Goal: Task Accomplishment & Management: Complete application form

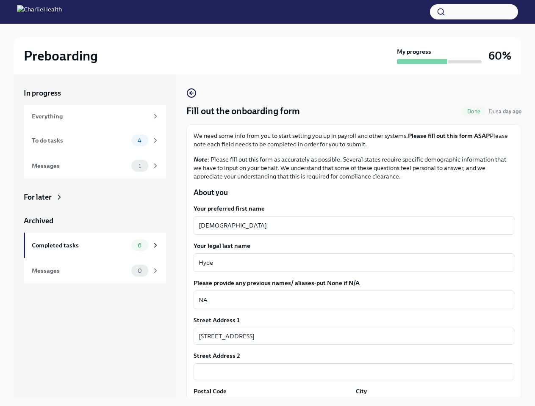
click at [474, 12] on button "button" at bounding box center [474, 11] width 88 height 15
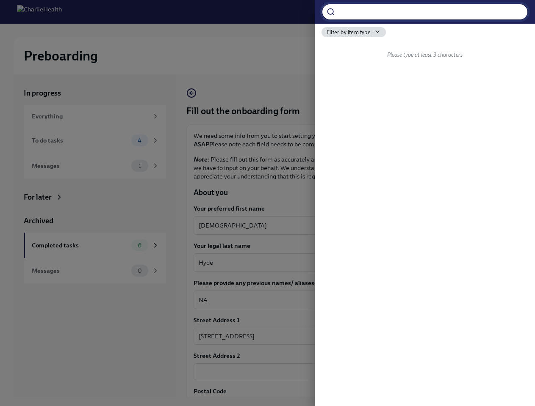
click at [350, 226] on div at bounding box center [267, 203] width 535 height 406
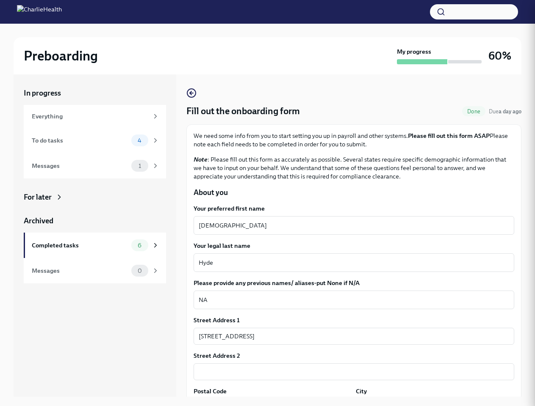
click at [350, 263] on textarea "Hyde" at bounding box center [353, 263] width 310 height 10
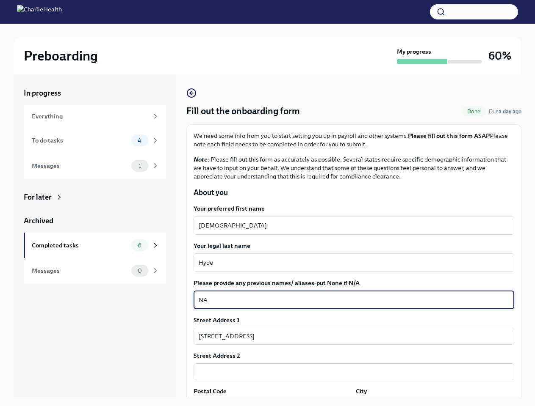
click at [350, 300] on textarea "NA" at bounding box center [353, 300] width 310 height 10
click at [350, 336] on input "[STREET_ADDRESS]" at bounding box center [353, 336] width 320 height 17
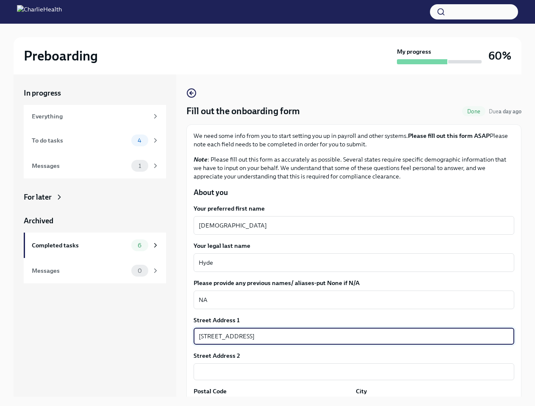
click at [350, 372] on input "text" at bounding box center [353, 372] width 320 height 17
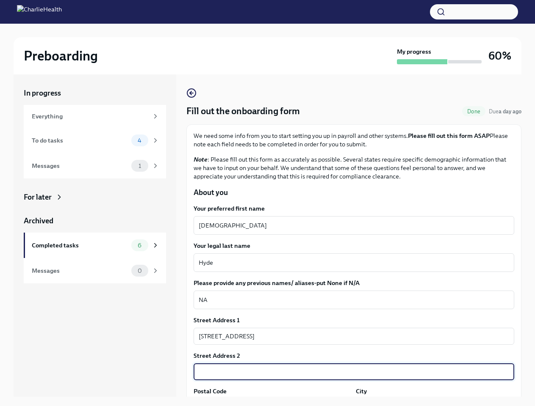
click at [271, 402] on div "In progress Everything To do tasks 4 Messages 1 For later Archived Completed ta…" at bounding box center [267, 242] width 507 height 336
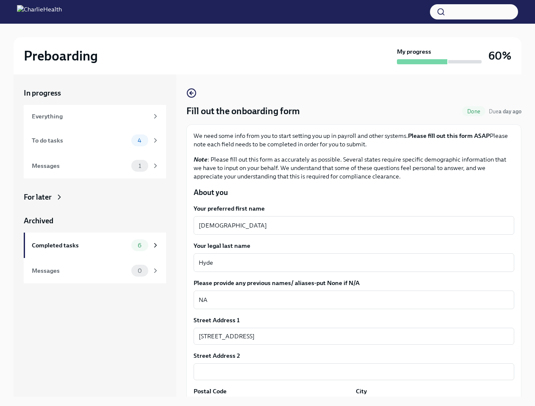
click at [429, 402] on div "In progress Everything To do tasks 4 Messages 1 For later Archived Completed ta…" at bounding box center [267, 242] width 507 height 336
